Goal: Information Seeking & Learning: Learn about a topic

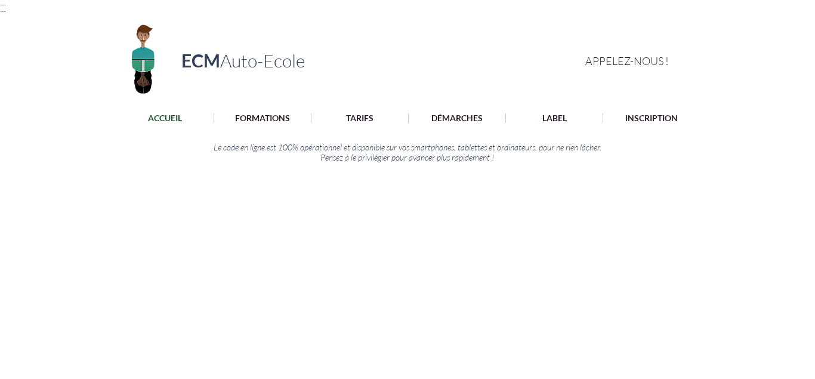
click at [364, 116] on p "TARIFS" at bounding box center [359, 118] width 39 height 10
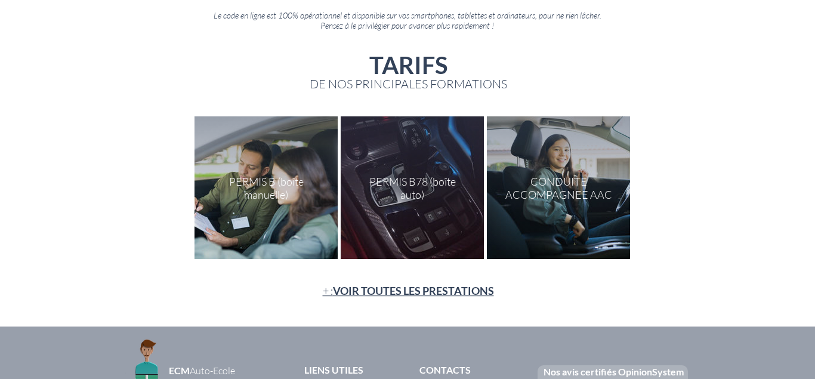
scroll to position [133, 0]
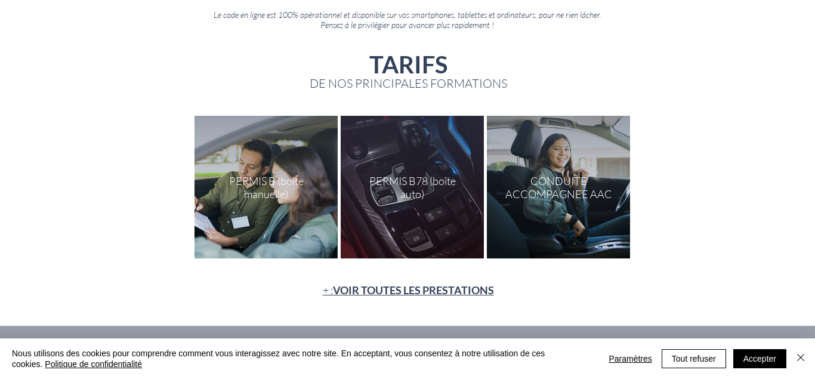
click at [273, 198] on div at bounding box center [266, 187] width 143 height 143
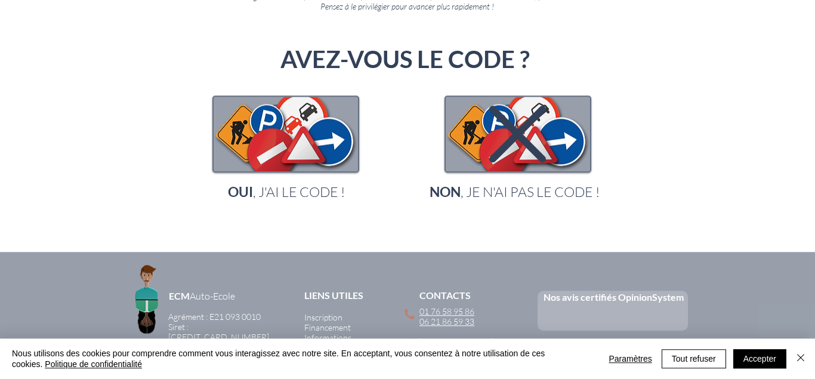
scroll to position [157, 0]
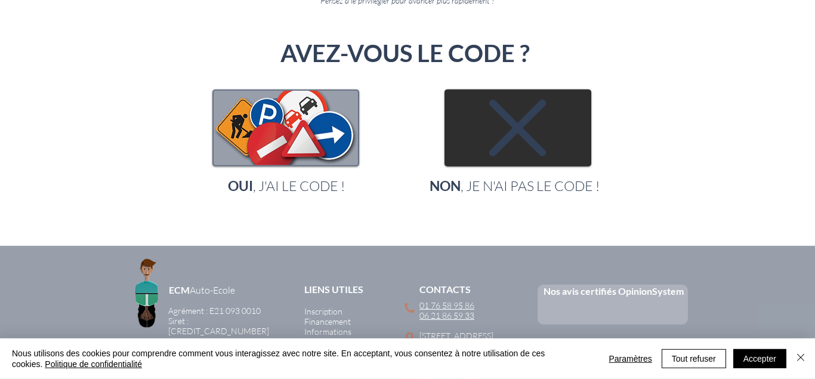
click at [541, 162] on img "main content" at bounding box center [518, 128] width 144 height 75
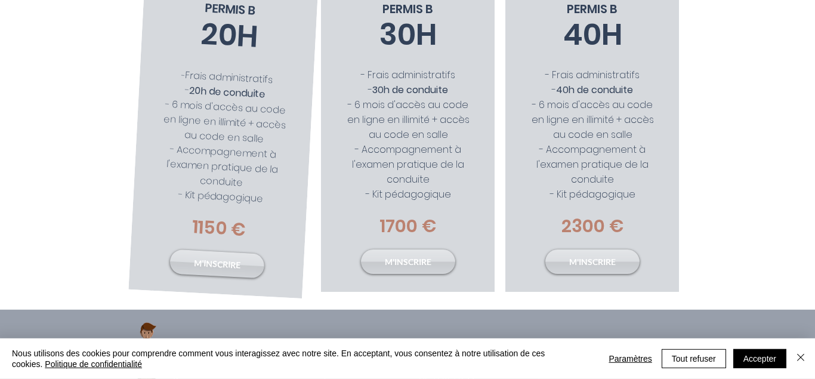
scroll to position [295, 0]
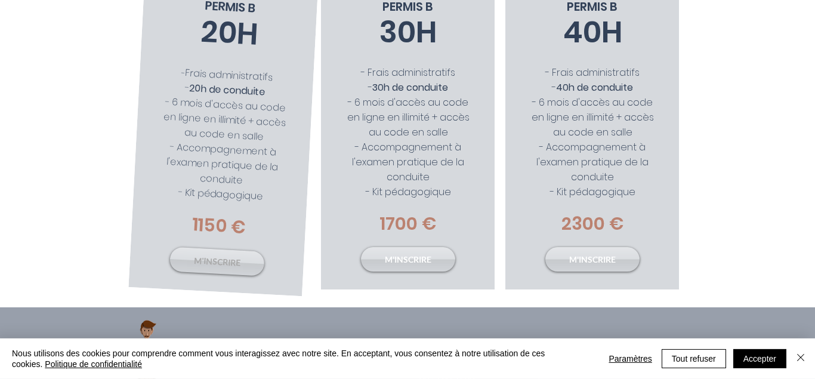
click at [224, 259] on span "M'INSCRIRE" at bounding box center [216, 261] width 47 height 14
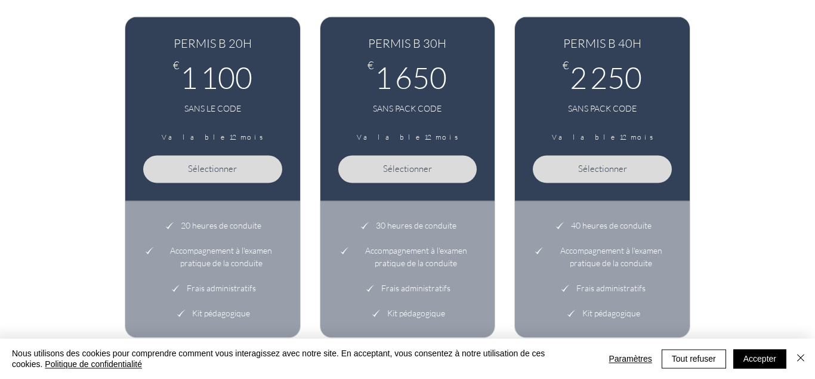
scroll to position [642, 0]
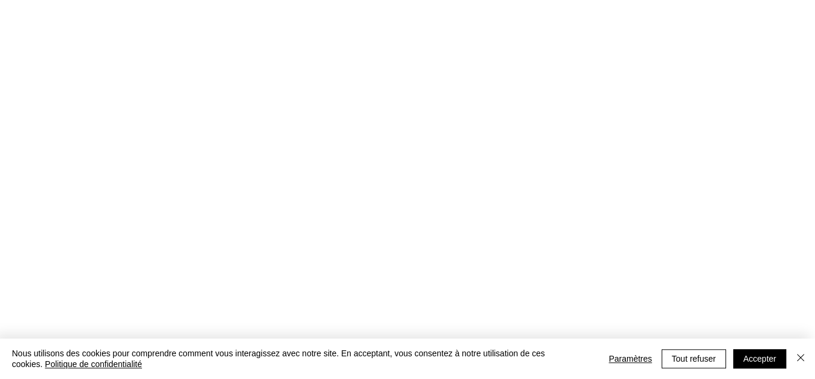
scroll to position [295, 0]
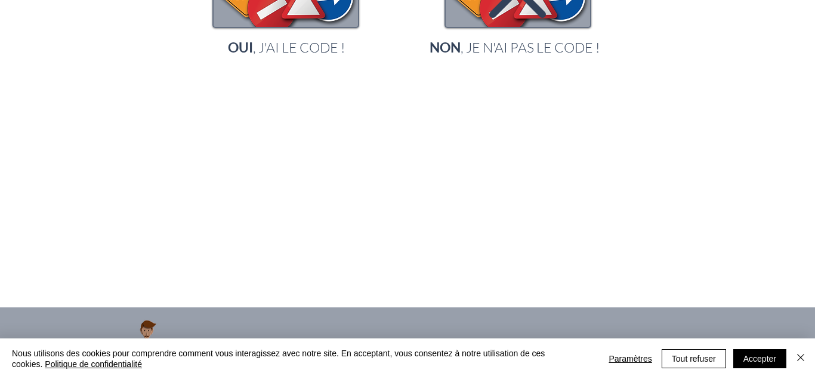
scroll to position [157, 0]
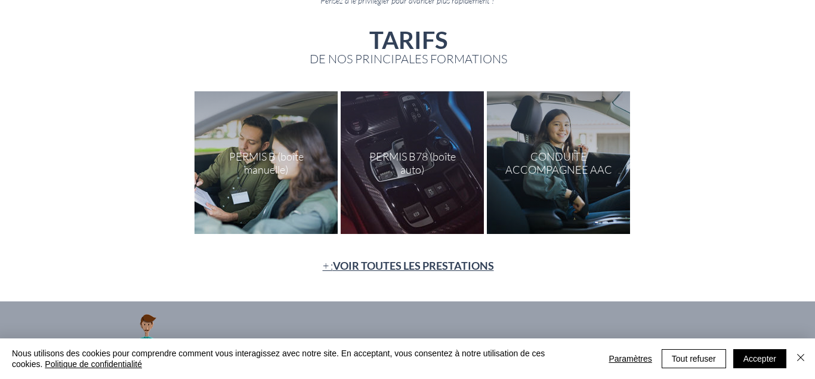
scroll to position [133, 0]
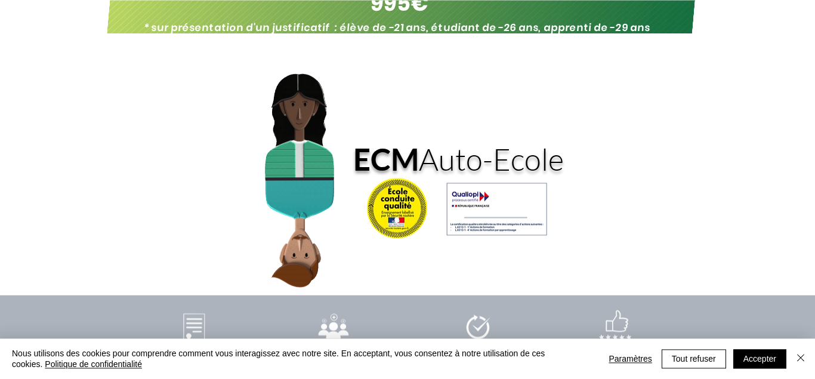
scroll to position [316, 0]
